Goal: Navigation & Orientation: Go to known website

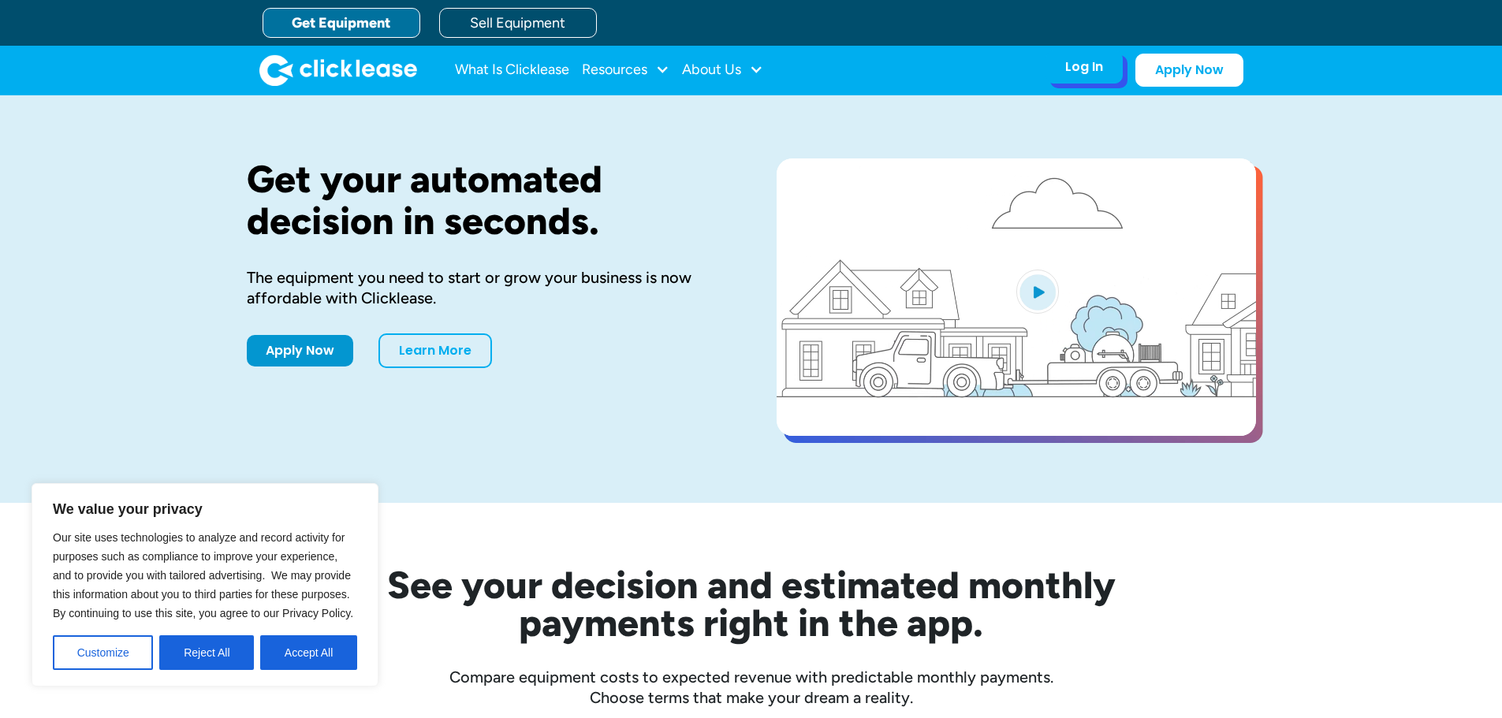
click at [1072, 69] on div "Log In" at bounding box center [1084, 67] width 38 height 16
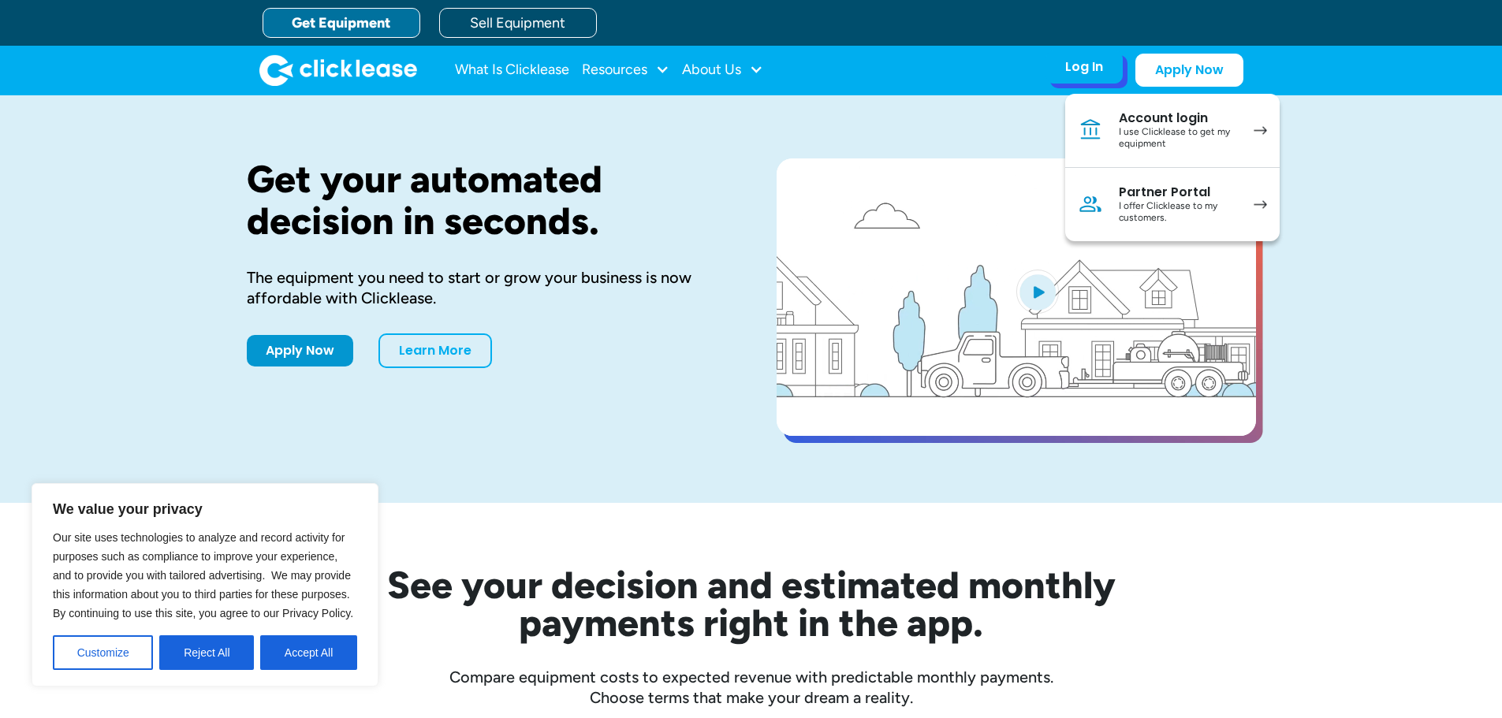
click at [1172, 128] on div "I use Clicklease to get my equipment" at bounding box center [1178, 138] width 119 height 24
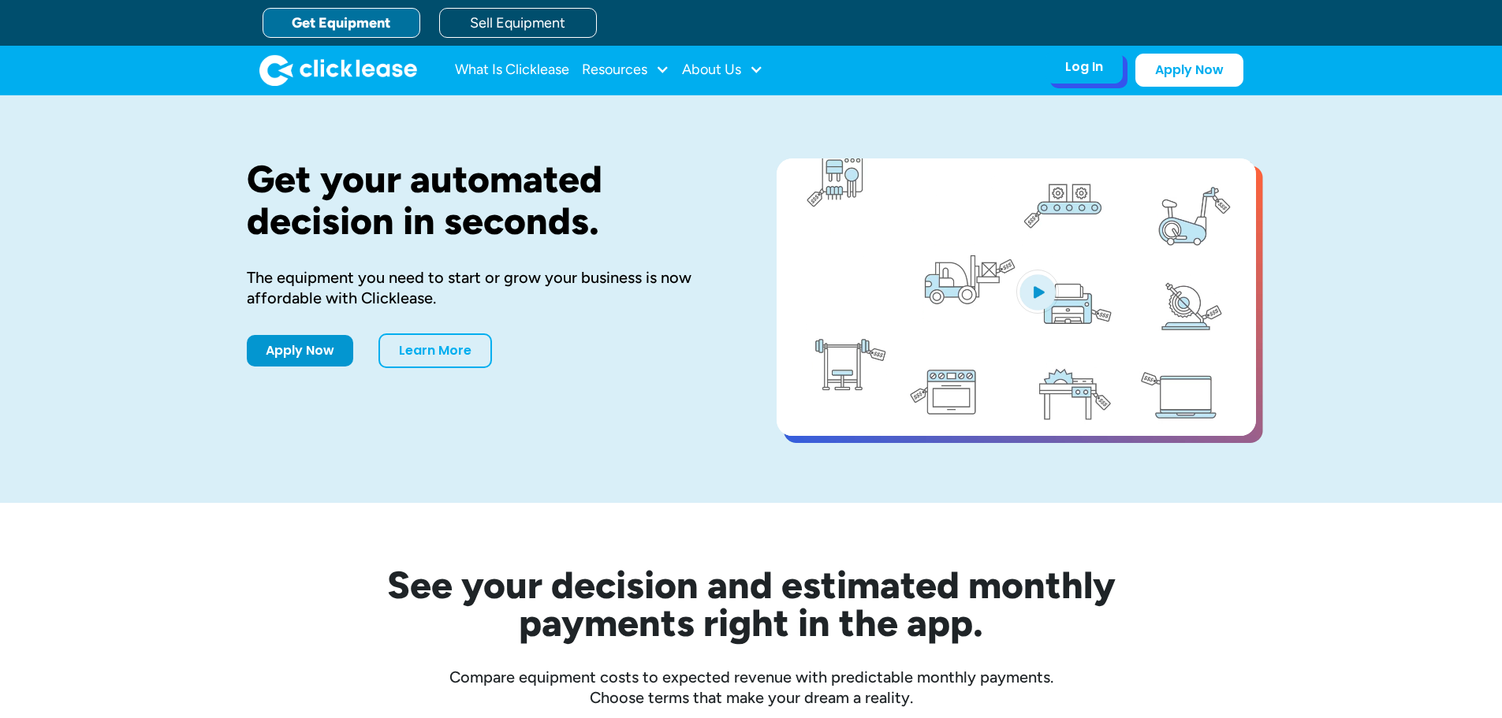
click at [1086, 66] on div "Log In" at bounding box center [1084, 67] width 38 height 16
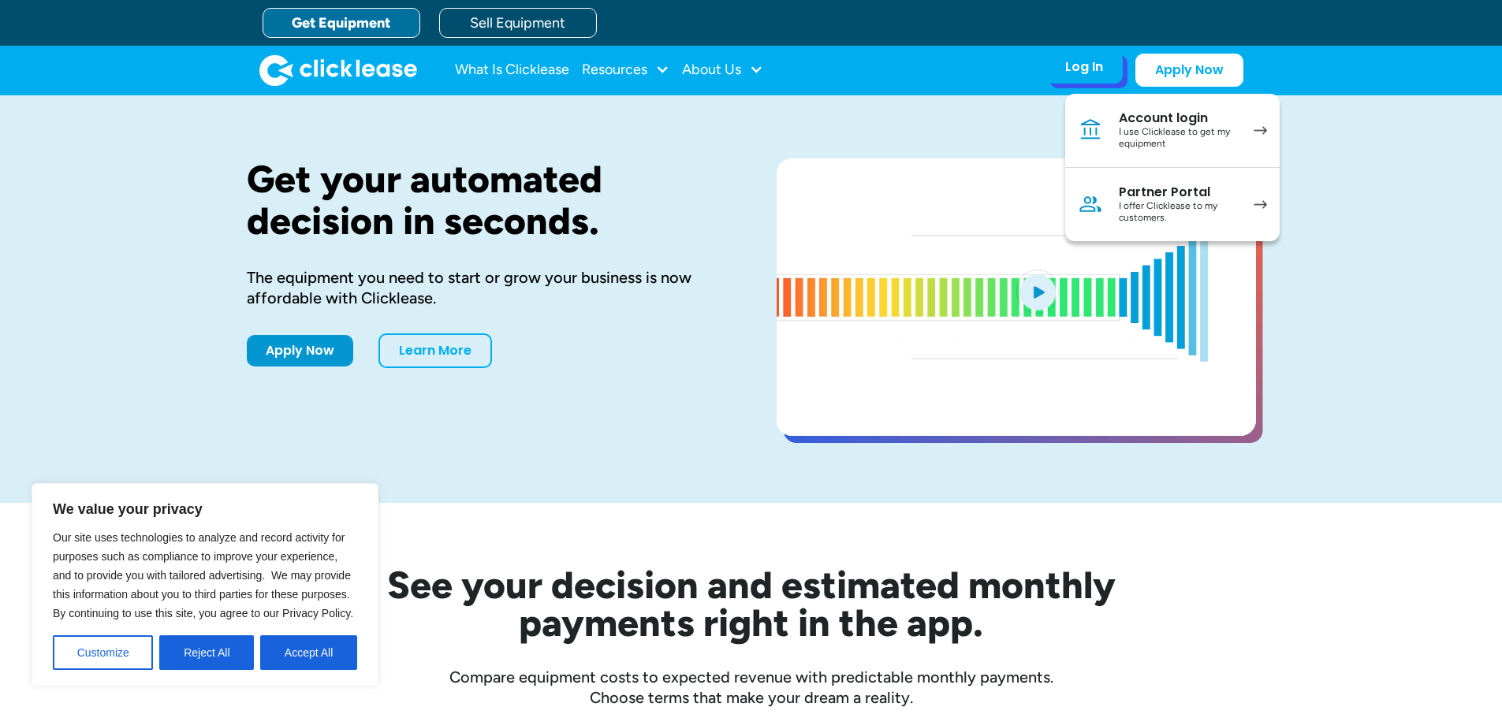
click at [1174, 131] on div "I use Clicklease to get my equipment" at bounding box center [1178, 138] width 119 height 24
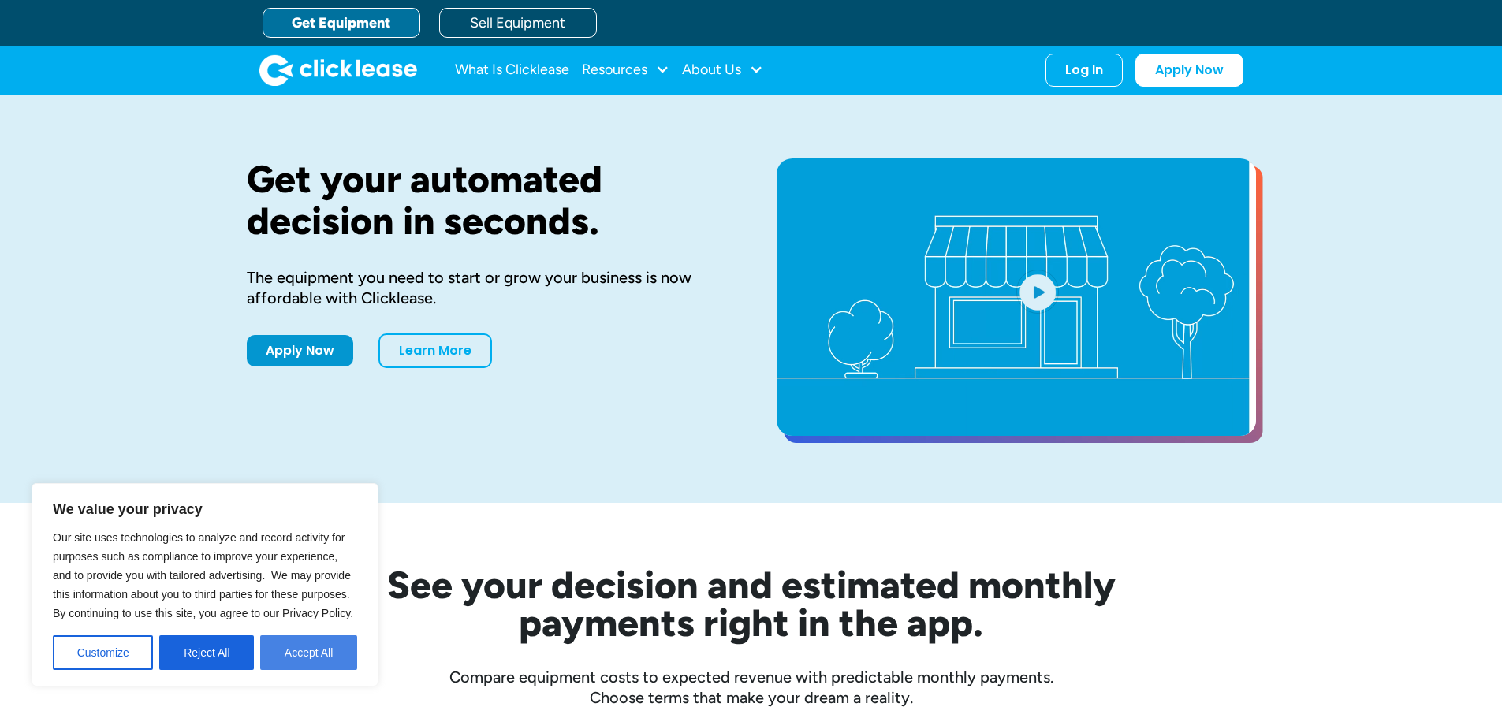
click at [307, 646] on button "Accept All" at bounding box center [308, 652] width 97 height 35
